Goal: Navigation & Orientation: Find specific page/section

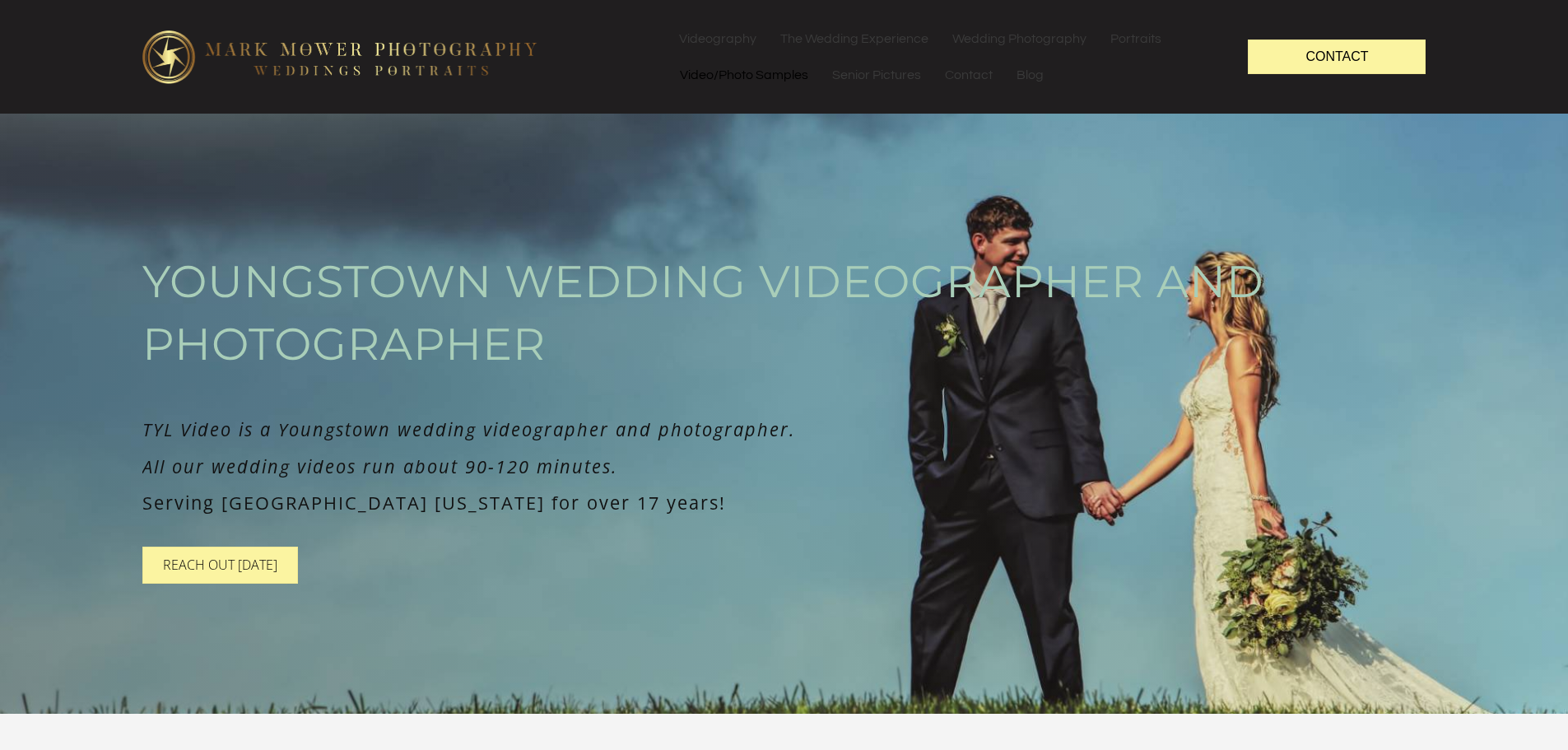
click at [772, 79] on link "Video/Photo Samples" at bounding box center [744, 75] width 152 height 36
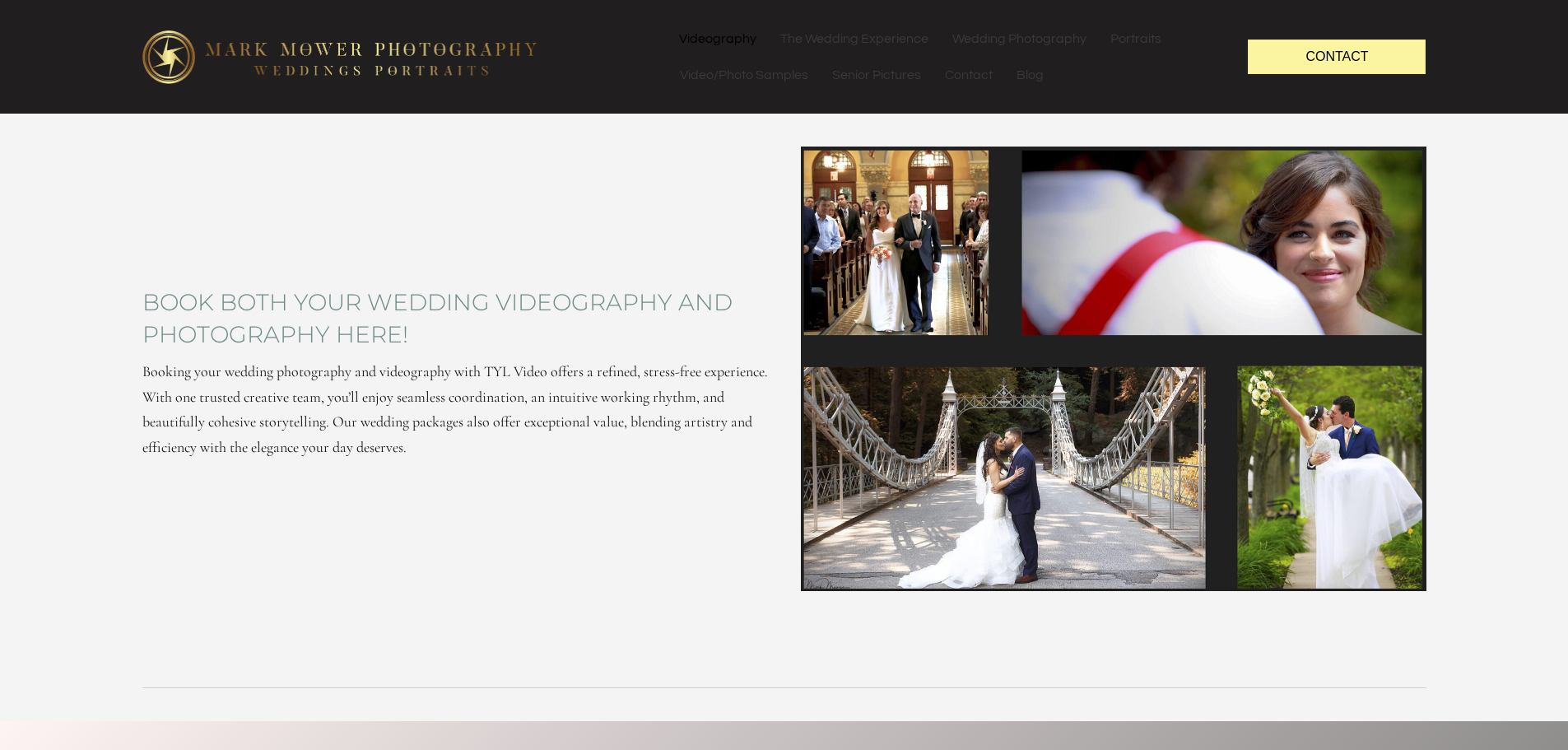
click at [724, 47] on link "Videography" at bounding box center [718, 39] width 100 height 36
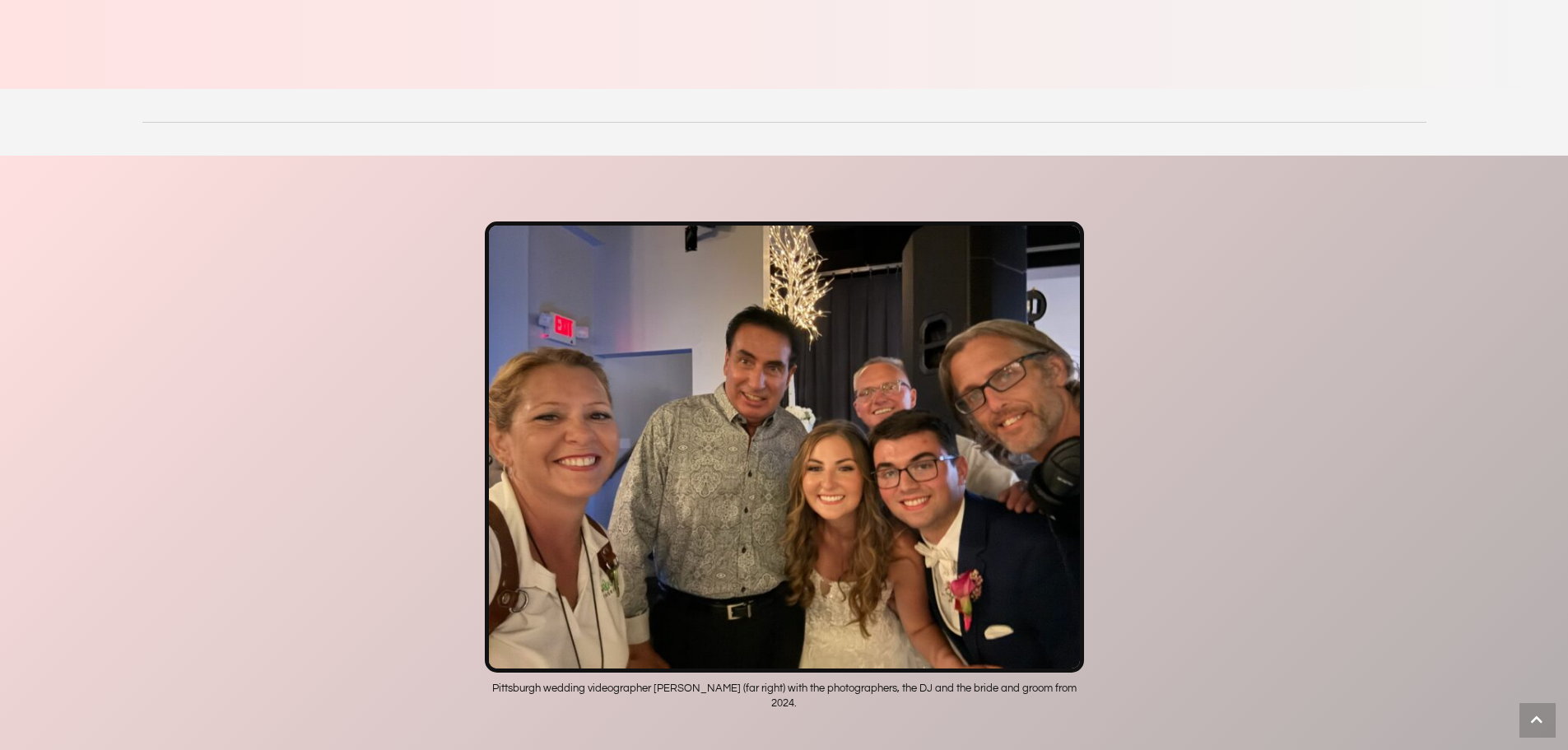
scroll to position [2470, 0]
